Goal: Task Accomplishment & Management: Use online tool/utility

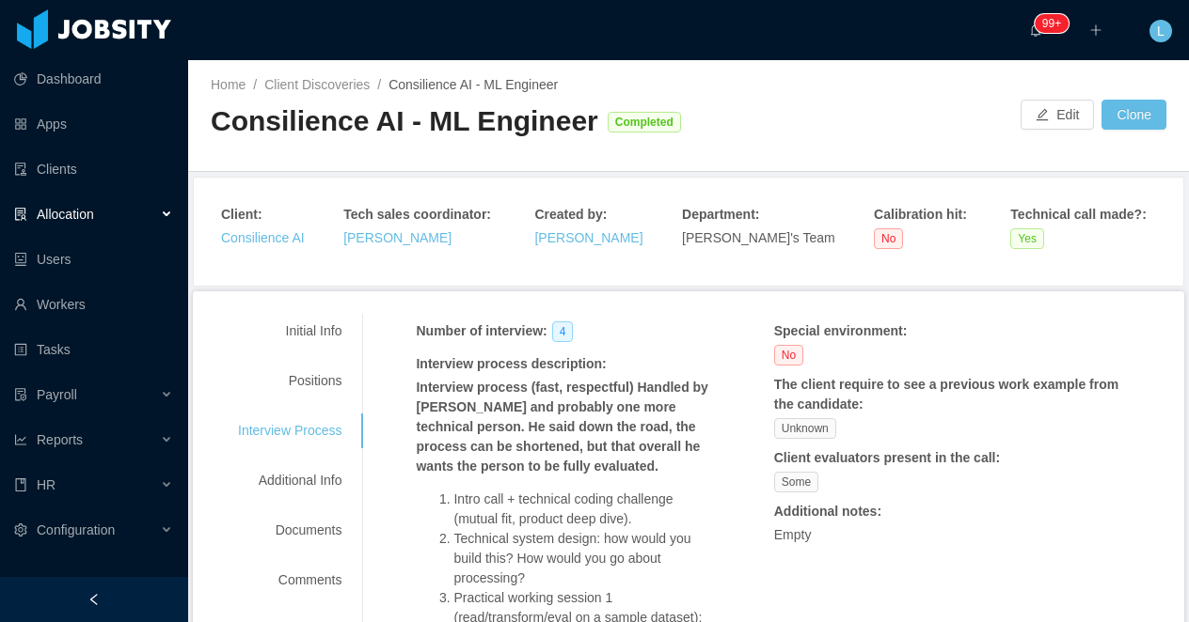
scroll to position [289, 0]
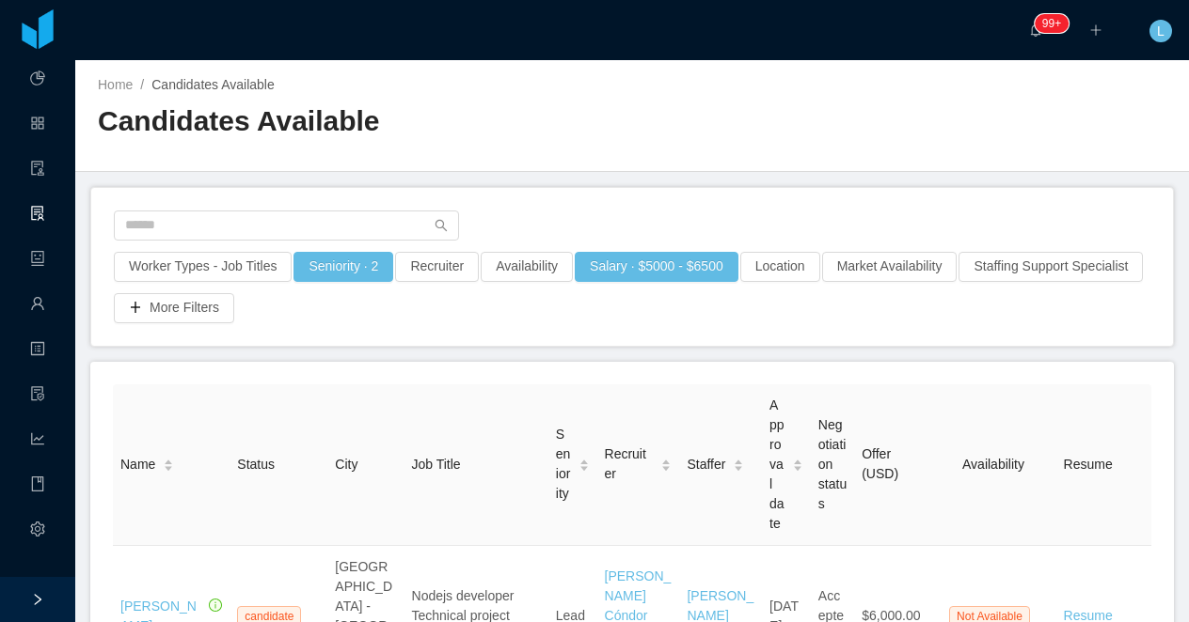
scroll to position [109, 0]
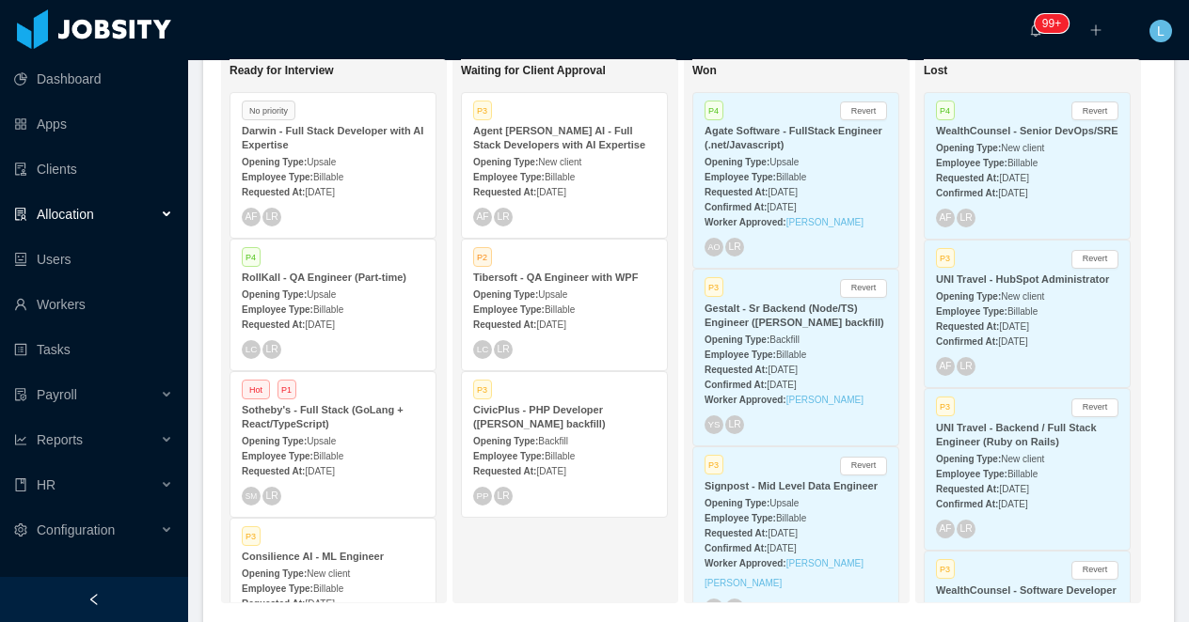
scroll to position [498, 0]
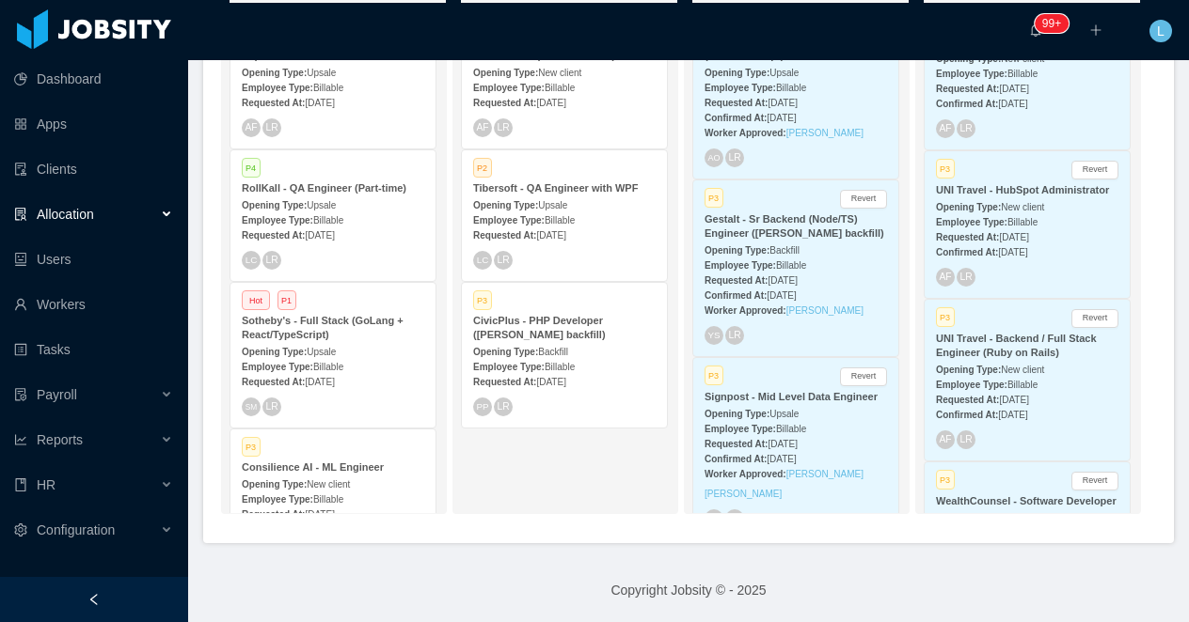
click at [547, 347] on span "Backfill" at bounding box center [553, 352] width 30 height 10
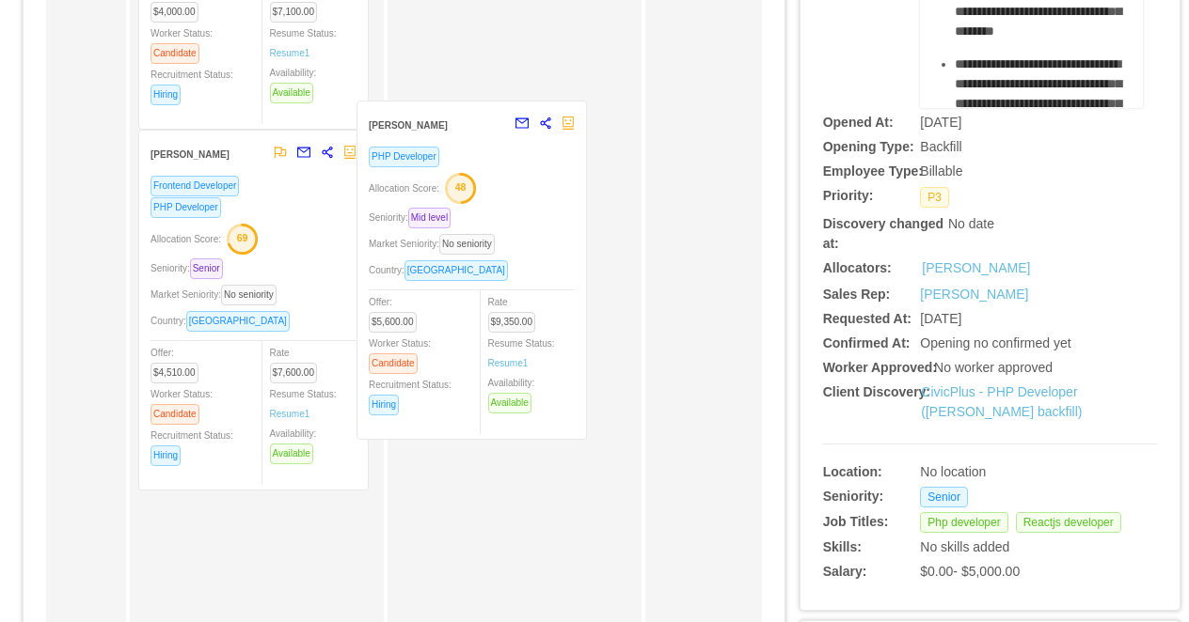
scroll to position [164, 0]
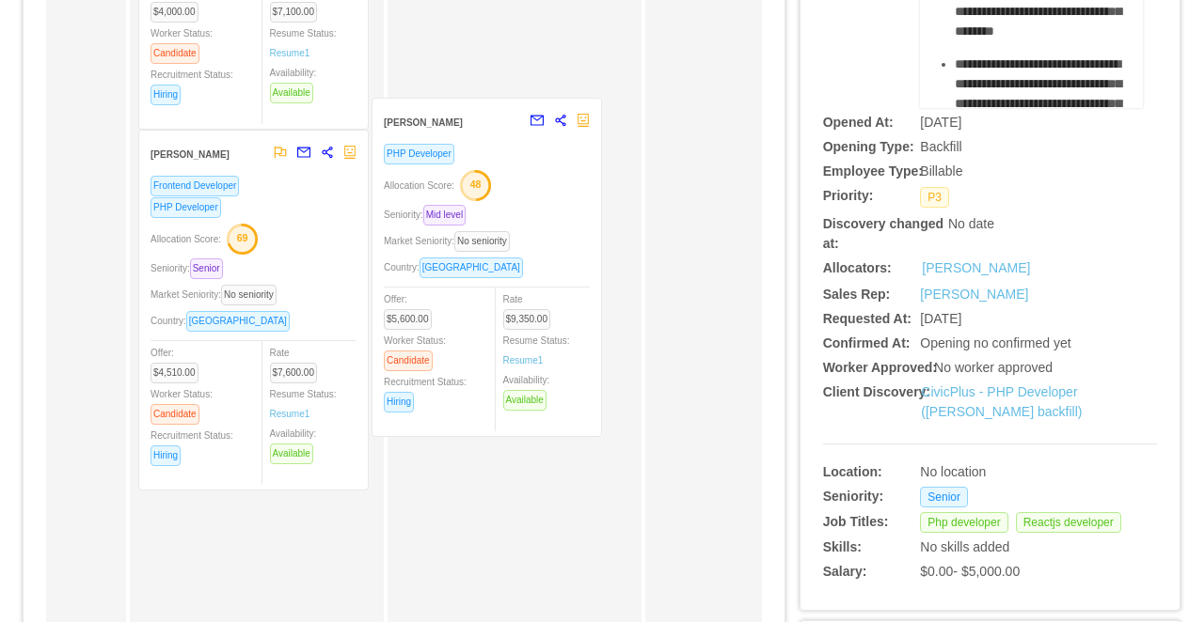
drag, startPoint x: 329, startPoint y: 207, endPoint x: 562, endPoint y: 188, distance: 234.0
click at [562, 188] on div "Applied [MEDICAL_DATA][PERSON_NAME] PHP Developer ReactJS Developer Seniority: …" at bounding box center [404, 375] width 716 height 955
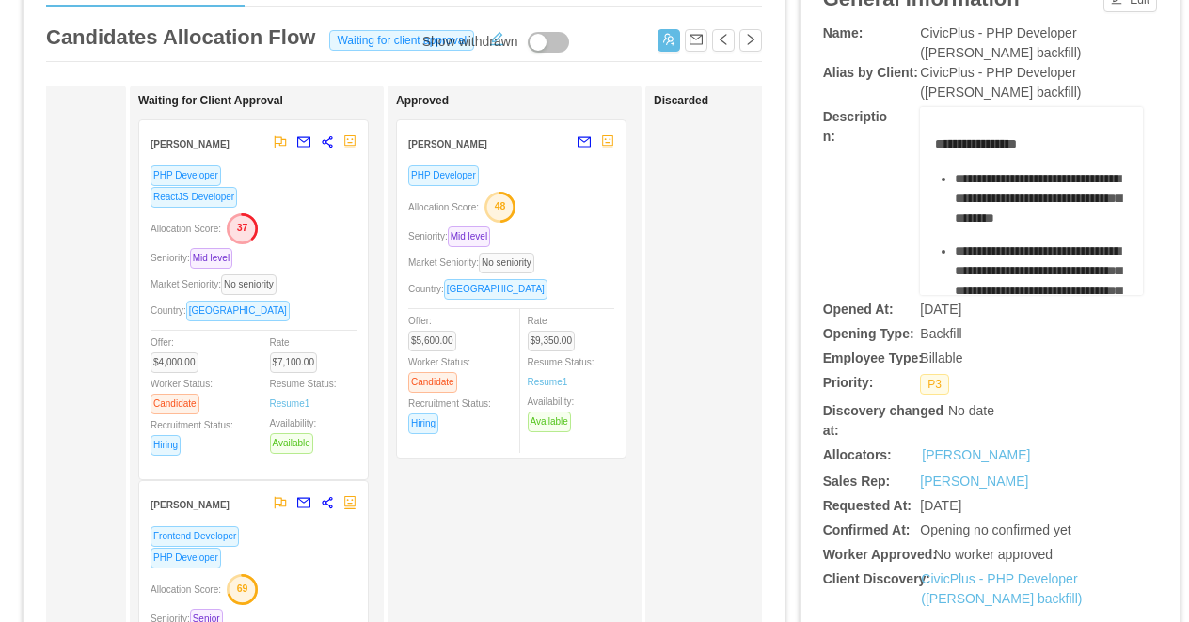
scroll to position [0, 0]
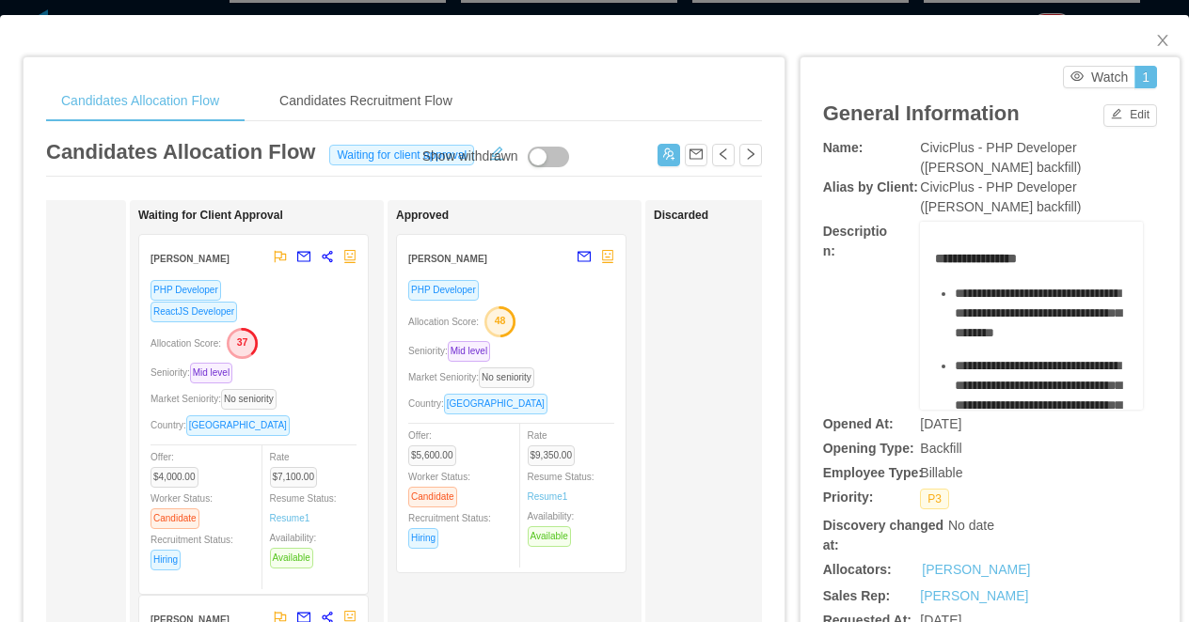
click at [618, 8] on div "Candidates Allocation Flow Candidates Recruitment Flow Candidates Allocation Fl…" at bounding box center [594, 311] width 1189 height 622
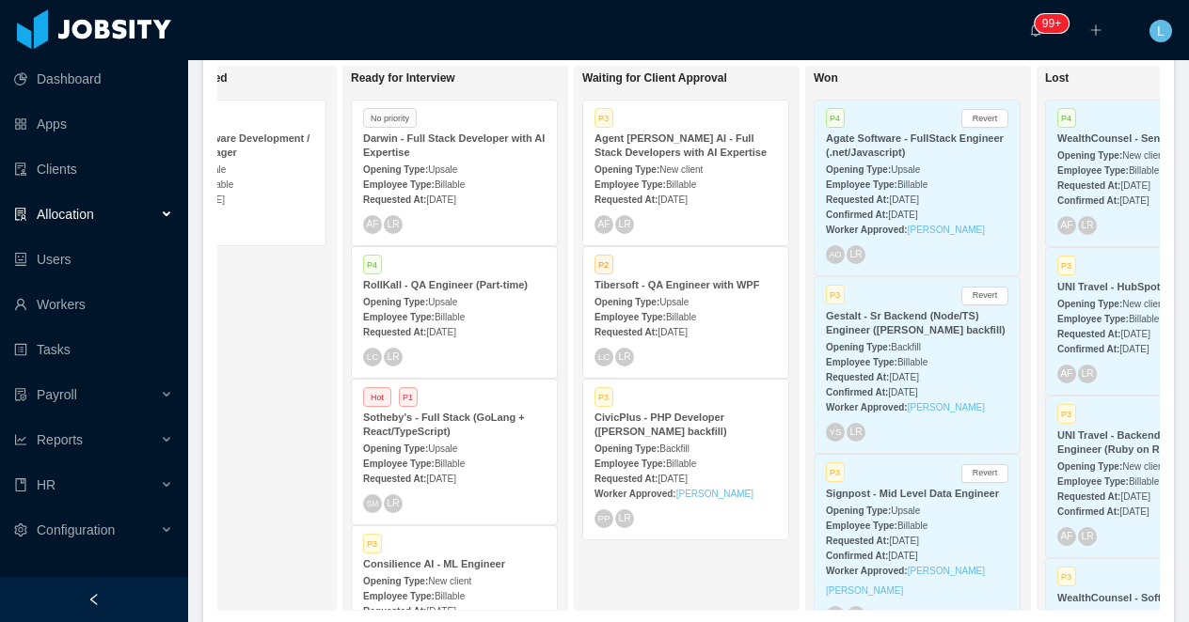
scroll to position [0, 583]
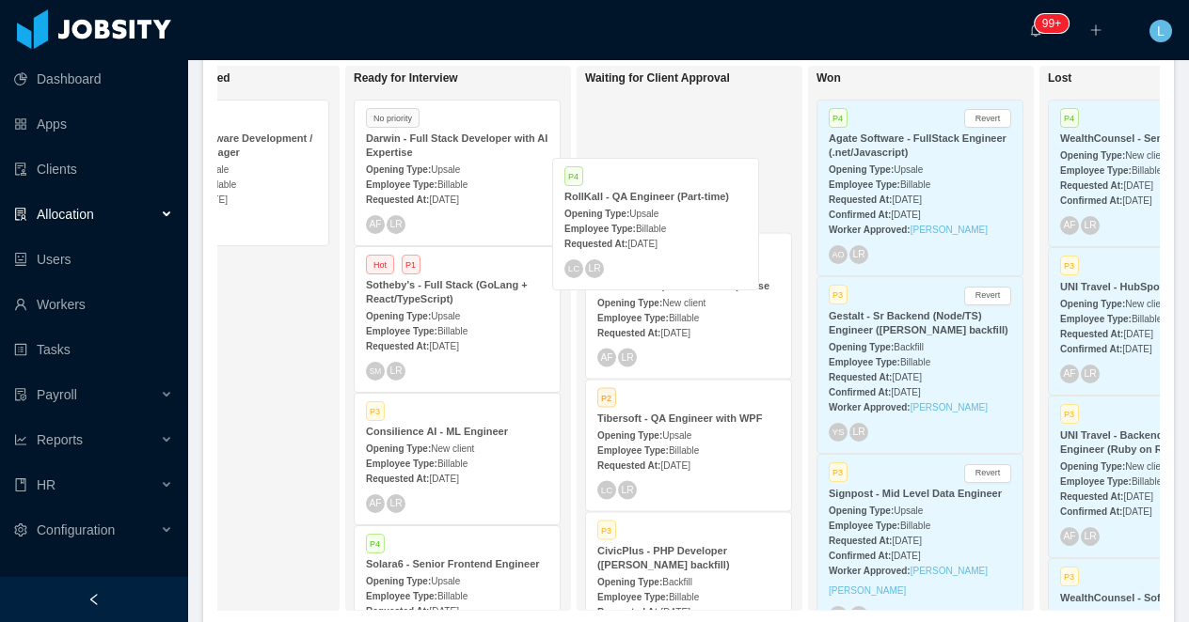
drag, startPoint x: 472, startPoint y: 304, endPoint x: 670, endPoint y: 215, distance: 217.2
click at [670, 215] on div "On Hold Looking for candidate Hot P3 Sapiens - IT Cloud Support Engineer Openin…" at bounding box center [688, 346] width 942 height 560
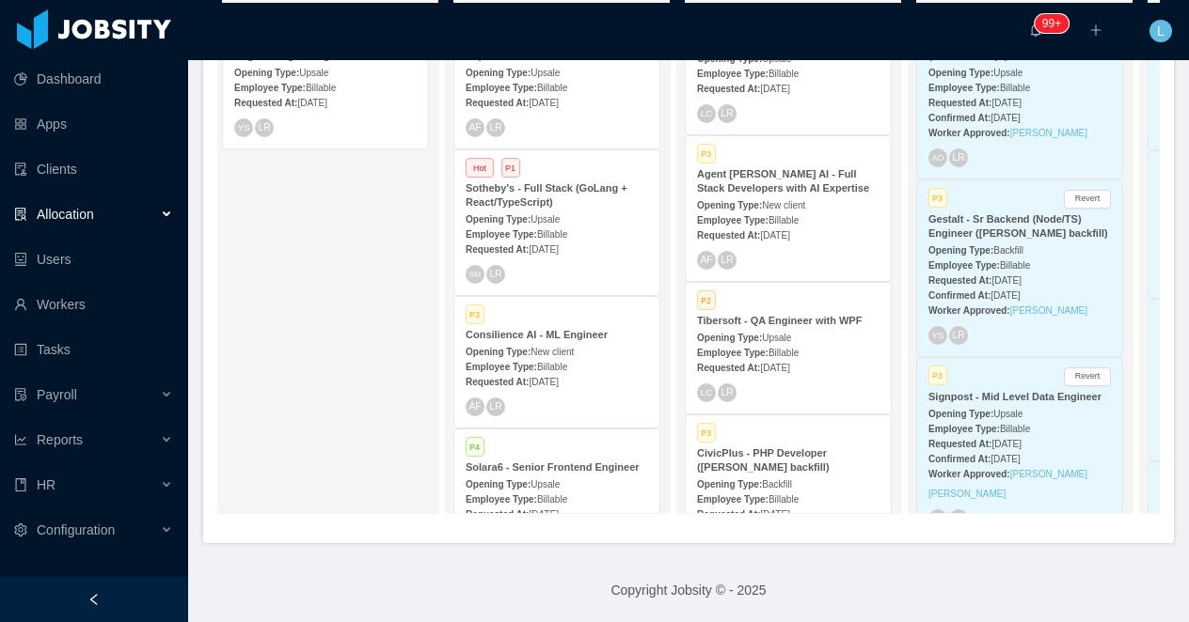
scroll to position [72, 0]
